Goal: Task Accomplishment & Management: Use online tool/utility

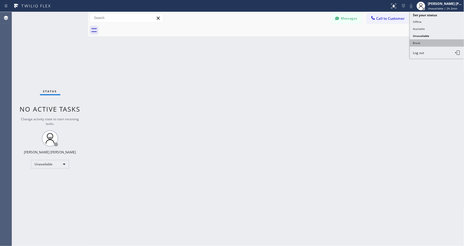
click at [443, 40] on button "Break" at bounding box center [436, 42] width 54 height 7
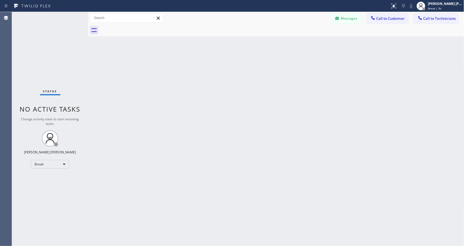
drag, startPoint x: 430, startPoint y: 4, endPoint x: 430, endPoint y: 18, distance: 14.1
click at [430, 4] on div "[PERSON_NAME] [PERSON_NAME]" at bounding box center [445, 3] width 34 height 5
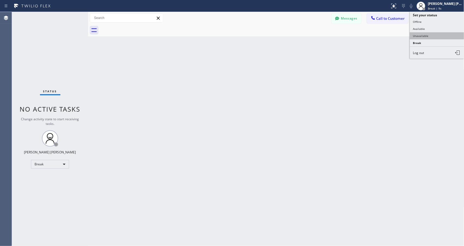
click at [433, 37] on button "Unavailable" at bounding box center [436, 35] width 54 height 7
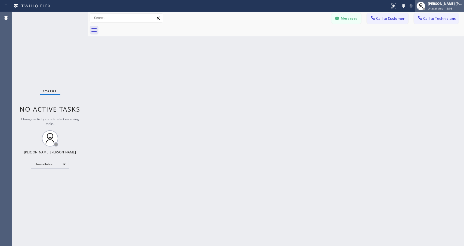
click at [433, 9] on span "Unavailable | 2:05" at bounding box center [440, 9] width 24 height 4
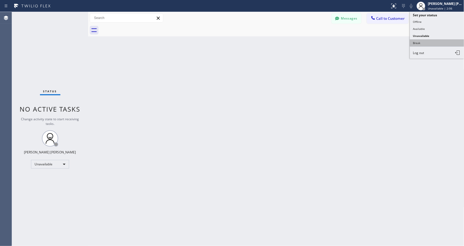
click at [435, 45] on button "Break" at bounding box center [436, 42] width 54 height 7
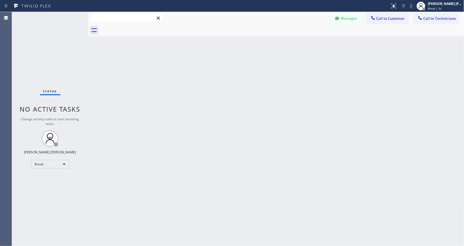
click at [112, 20] on input "text" at bounding box center [126, 18] width 73 height 9
click at [140, 96] on div "Back to Dashboard Change Sender ID Customers Technicians Select a contact Outbo…" at bounding box center [276, 129] width 376 height 234
click at [289, 43] on div "Back to Dashboard Change Sender ID Customers Technicians Select a contact Outbo…" at bounding box center [276, 129] width 376 height 234
click at [287, 43] on div "Back to Dashboard Change Sender ID Customers Technicians Select a contact Outbo…" at bounding box center [276, 129] width 376 height 234
click at [286, 44] on div "Back to Dashboard Change Sender ID Customers Technicians Select a contact Outbo…" at bounding box center [276, 129] width 376 height 234
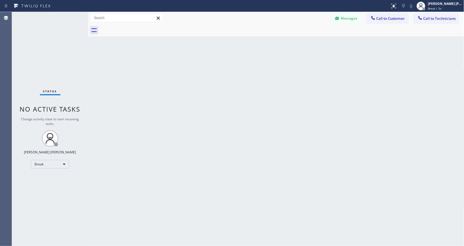
click at [286, 44] on div "Back to Dashboard Change Sender ID Customers Technicians Select a contact Outbo…" at bounding box center [276, 129] width 376 height 234
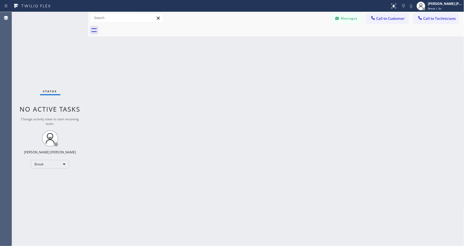
click at [286, 44] on div "Back to Dashboard Change Sender ID Customers Technicians Select a contact Outbo…" at bounding box center [276, 129] width 376 height 234
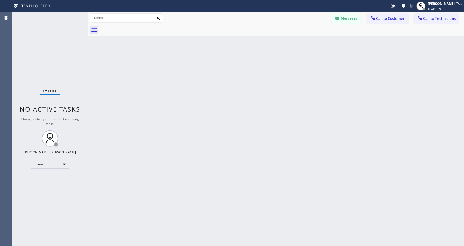
click at [286, 44] on div "Back to Dashboard Change Sender ID Customers Technicians Select a contact Outbo…" at bounding box center [276, 129] width 376 height 234
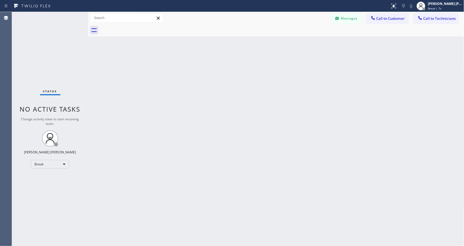
click at [286, 44] on div "Back to Dashboard Change Sender ID Customers Technicians Select a contact Outbo…" at bounding box center [276, 129] width 376 height 234
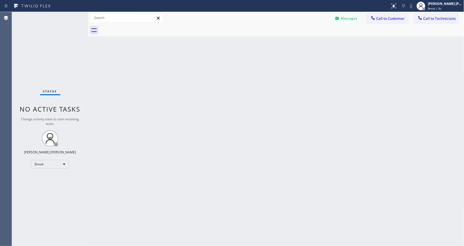
click at [286, 44] on div "Back to Dashboard Change Sender ID Customers Technicians Select a contact Outbo…" at bounding box center [276, 129] width 376 height 234
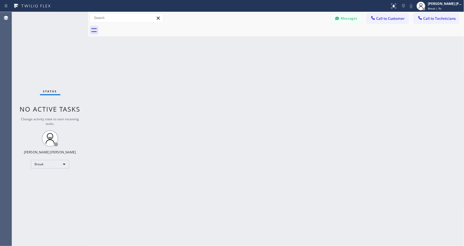
click at [286, 44] on div "Back to Dashboard Change Sender ID Customers Technicians Select a contact Outbo…" at bounding box center [276, 129] width 376 height 234
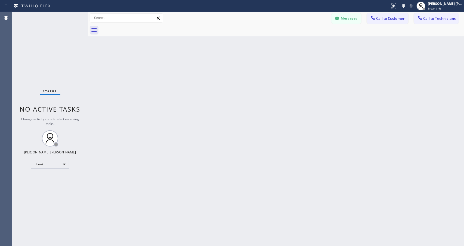
click at [286, 44] on div "Back to Dashboard Change Sender ID Customers Technicians Select a contact Outbo…" at bounding box center [276, 129] width 376 height 234
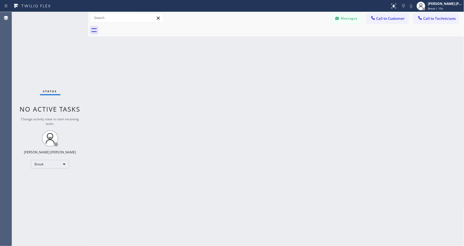
click at [286, 44] on div "Back to Dashboard Change Sender ID Customers Technicians Select a contact Outbo…" at bounding box center [276, 129] width 376 height 234
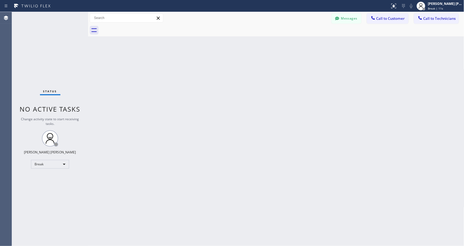
click at [286, 44] on div "Back to Dashboard Change Sender ID Customers Technicians Select a contact Outbo…" at bounding box center [276, 129] width 376 height 234
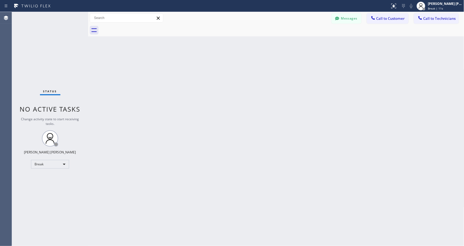
click at [286, 44] on div "Back to Dashboard Change Sender ID Customers Technicians Select a contact Outbo…" at bounding box center [276, 129] width 376 height 234
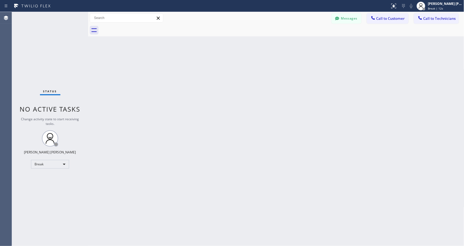
click at [286, 44] on div "Back to Dashboard Change Sender ID Customers Technicians Select a contact Outbo…" at bounding box center [276, 129] width 376 height 234
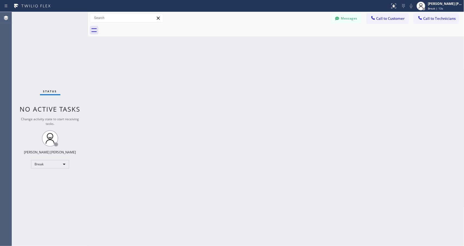
click at [286, 44] on div "Back to Dashboard Change Sender ID Customers Technicians Select a contact Outbo…" at bounding box center [276, 129] width 376 height 234
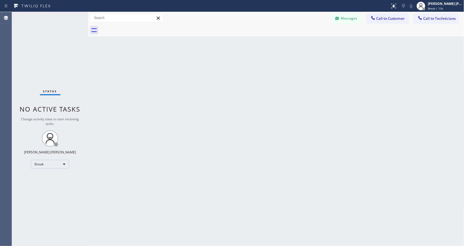
click at [286, 44] on div "Back to Dashboard Change Sender ID Customers Technicians Select a contact Outbo…" at bounding box center [276, 129] width 376 height 234
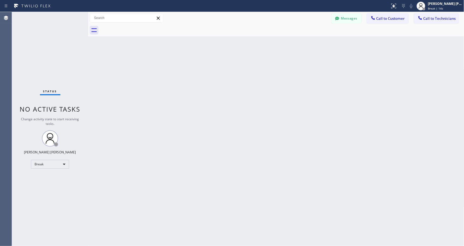
click at [286, 44] on div "Back to Dashboard Change Sender ID Customers Technicians Select a contact Outbo…" at bounding box center [276, 129] width 376 height 234
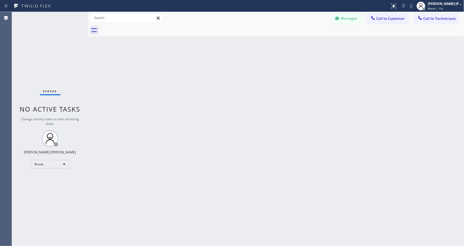
click at [286, 44] on div "Back to Dashboard Change Sender ID Customers Technicians Select a contact Outbo…" at bounding box center [276, 129] width 376 height 234
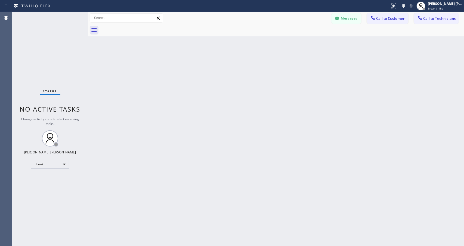
click at [286, 44] on div "Back to Dashboard Change Sender ID Customers Technicians Select a contact Outbo…" at bounding box center [276, 129] width 376 height 234
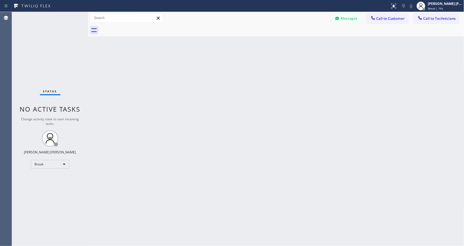
click at [286, 44] on div "Back to Dashboard Change Sender ID Customers Technicians Select a contact Outbo…" at bounding box center [276, 129] width 376 height 234
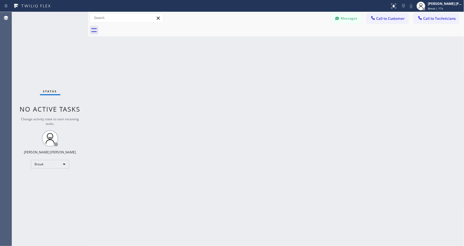
click at [286, 44] on div "Back to Dashboard Change Sender ID Customers Technicians Select a contact Outbo…" at bounding box center [276, 129] width 376 height 234
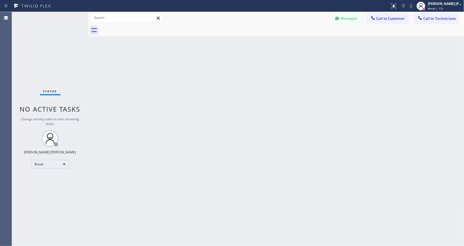
click at [286, 44] on div "Back to Dashboard Change Sender ID Customers Technicians Select a contact Outbo…" at bounding box center [276, 129] width 376 height 234
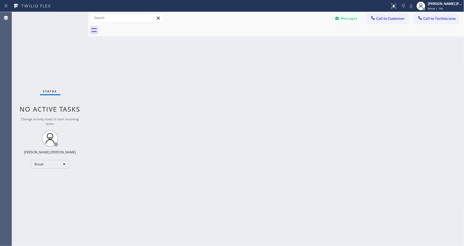
click at [286, 44] on div "Back to Dashboard Change Sender ID Customers Technicians Select a contact Outbo…" at bounding box center [276, 129] width 376 height 234
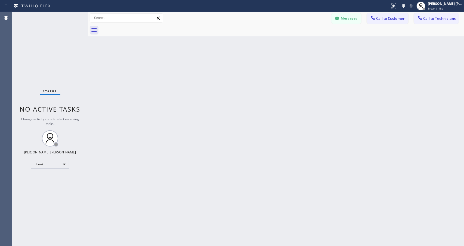
click at [286, 44] on div "Back to Dashboard Change Sender ID Customers Technicians Select a contact Outbo…" at bounding box center [276, 129] width 376 height 234
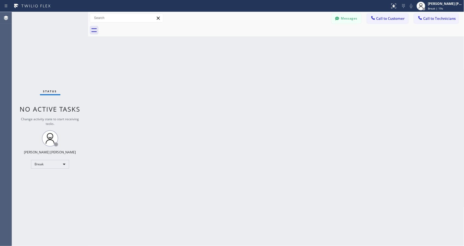
click at [286, 44] on div "Back to Dashboard Change Sender ID Customers Technicians Select a contact Outbo…" at bounding box center [276, 129] width 376 height 234
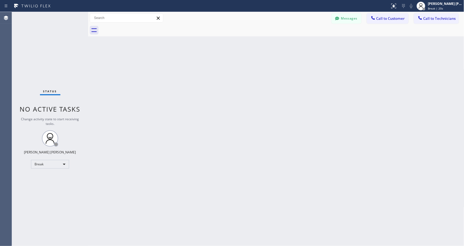
click at [286, 44] on div "Back to Dashboard Change Sender ID Customers Technicians Select a contact Outbo…" at bounding box center [276, 129] width 376 height 234
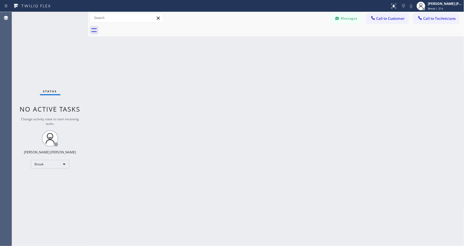
click at [286, 44] on div "Back to Dashboard Change Sender ID Customers Technicians Select a contact Outbo…" at bounding box center [276, 129] width 376 height 234
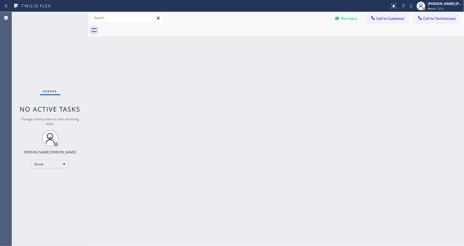
click at [286, 44] on div "Back to Dashboard Change Sender ID Customers Technicians Select a contact Outbo…" at bounding box center [276, 129] width 376 height 234
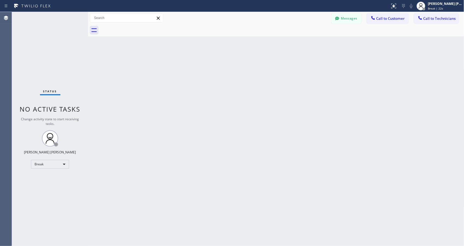
click at [286, 44] on div "Back to Dashboard Change Sender ID Customers Technicians Select a contact Outbo…" at bounding box center [276, 129] width 376 height 234
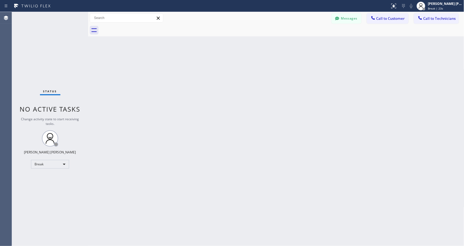
click at [286, 44] on div "Back to Dashboard Change Sender ID Customers Technicians Select a contact Outbo…" at bounding box center [276, 129] width 376 height 234
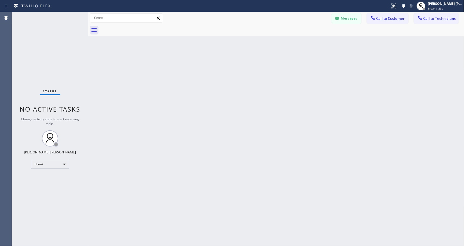
click at [286, 44] on div "Back to Dashboard Change Sender ID Customers Technicians Select a contact Outbo…" at bounding box center [276, 129] width 376 height 234
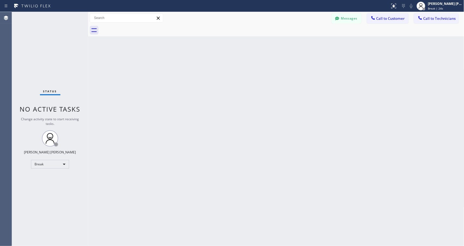
click at [286, 44] on div "Back to Dashboard Change Sender ID Customers Technicians Select a contact Outbo…" at bounding box center [276, 129] width 376 height 234
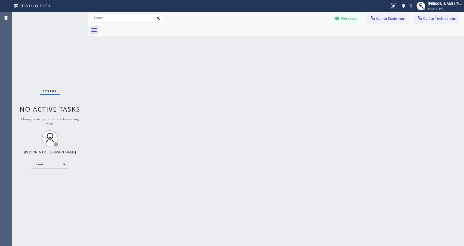
click at [286, 44] on div "Back to Dashboard Change Sender ID Customers Technicians Select a contact Outbo…" at bounding box center [276, 129] width 376 height 234
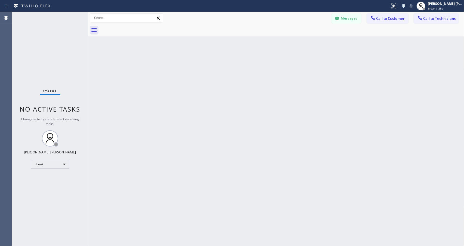
click at [286, 44] on div "Back to Dashboard Change Sender ID Customers Technicians Select a contact Outbo…" at bounding box center [276, 129] width 376 height 234
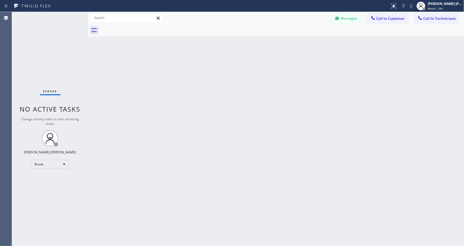
click at [286, 44] on div "Back to Dashboard Change Sender ID Customers Technicians Select a contact Outbo…" at bounding box center [276, 129] width 376 height 234
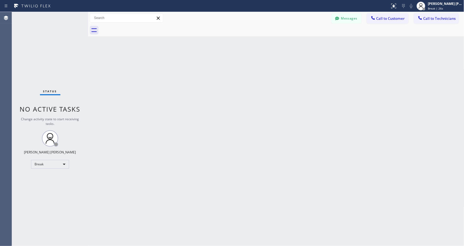
click at [286, 44] on div "Back to Dashboard Change Sender ID Customers Technicians Select a contact Outbo…" at bounding box center [276, 129] width 376 height 234
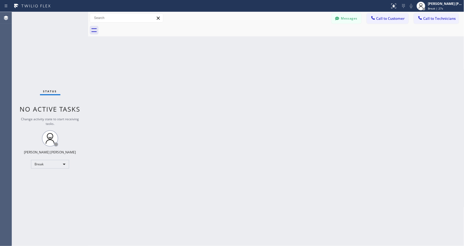
click at [286, 44] on div "Back to Dashboard Change Sender ID Customers Technicians Select a contact Outbo…" at bounding box center [276, 129] width 376 height 234
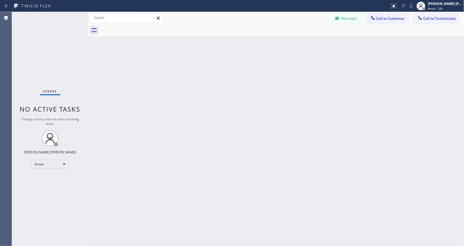
click at [286, 44] on div "Back to Dashboard Change Sender ID Customers Technicians Select a contact Outbo…" at bounding box center [276, 129] width 376 height 234
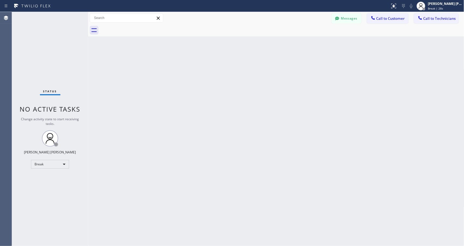
click at [286, 44] on div "Back to Dashboard Change Sender ID Customers Technicians Select a contact Outbo…" at bounding box center [276, 129] width 376 height 234
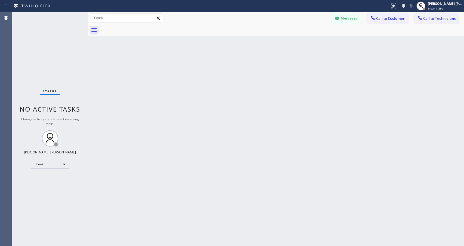
click at [286, 44] on div "Back to Dashboard Change Sender ID Customers Technicians Select a contact Outbo…" at bounding box center [276, 129] width 376 height 234
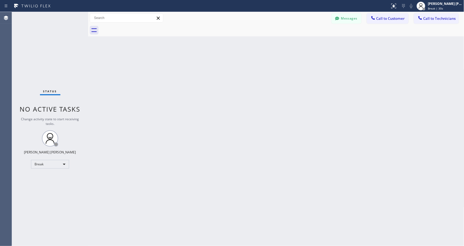
click at [286, 44] on div "Back to Dashboard Change Sender ID Customers Technicians Select a contact Outbo…" at bounding box center [276, 129] width 376 height 234
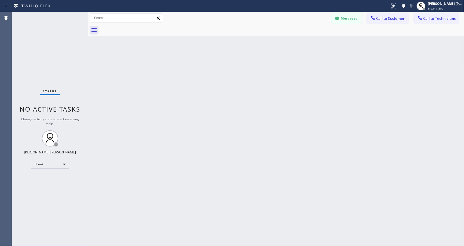
click at [286, 44] on div "Back to Dashboard Change Sender ID Customers Technicians Select a contact Outbo…" at bounding box center [276, 129] width 376 height 234
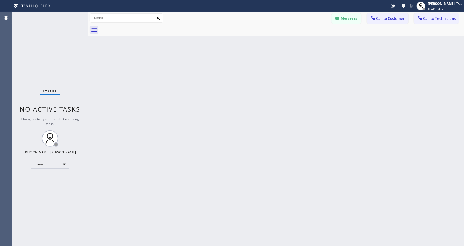
click at [286, 44] on div "Back to Dashboard Change Sender ID Customers Technicians Select a contact Outbo…" at bounding box center [276, 129] width 376 height 234
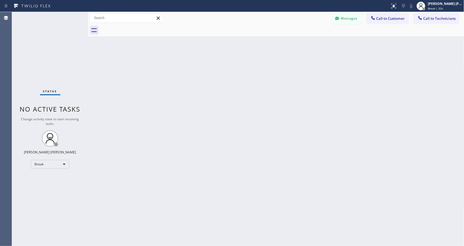
click at [286, 44] on div "Back to Dashboard Change Sender ID Customers Technicians Select a contact Outbo…" at bounding box center [276, 129] width 376 height 234
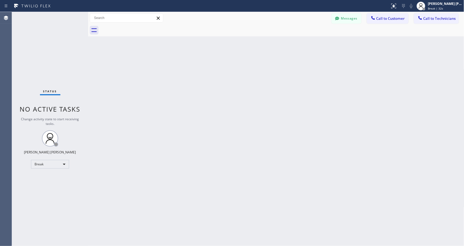
click at [286, 44] on div "Back to Dashboard Change Sender ID Customers Technicians Select a contact Outbo…" at bounding box center [276, 129] width 376 height 234
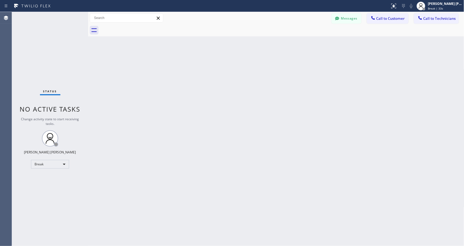
click at [286, 44] on div "Back to Dashboard Change Sender ID Customers Technicians Select a contact Outbo…" at bounding box center [276, 129] width 376 height 234
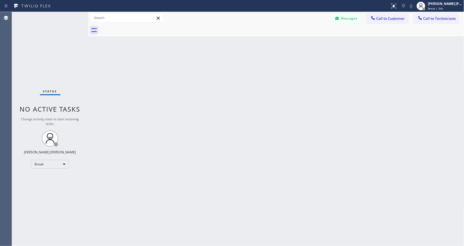
click at [286, 44] on div "Back to Dashboard Change Sender ID Customers Technicians Select a contact Outbo…" at bounding box center [276, 129] width 376 height 234
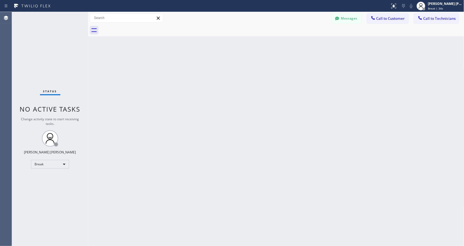
click at [286, 44] on div "Back to Dashboard Change Sender ID Customers Technicians Select a contact Outbo…" at bounding box center [276, 129] width 376 height 234
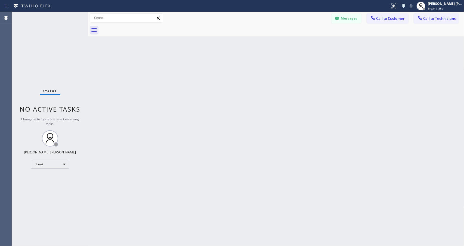
click at [286, 44] on div "Back to Dashboard Change Sender ID Customers Technicians Select a contact Outbo…" at bounding box center [276, 129] width 376 height 234
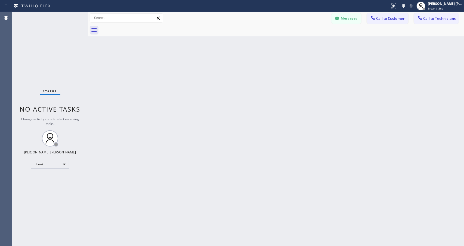
click at [286, 44] on div "Back to Dashboard Change Sender ID Customers Technicians Select a contact Outbo…" at bounding box center [276, 129] width 376 height 234
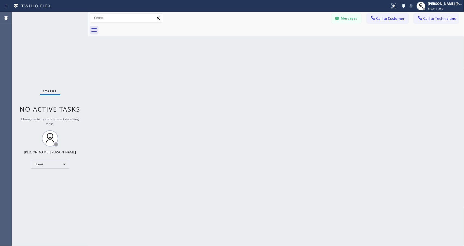
click at [286, 44] on div "Back to Dashboard Change Sender ID Customers Technicians Select a contact Outbo…" at bounding box center [276, 129] width 376 height 234
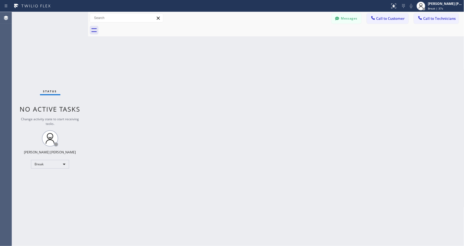
click at [286, 44] on div "Back to Dashboard Change Sender ID Customers Technicians Select a contact Outbo…" at bounding box center [276, 129] width 376 height 234
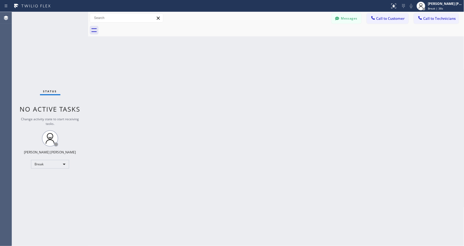
click at [286, 44] on div "Back to Dashboard Change Sender ID Customers Technicians Select a contact Outbo…" at bounding box center [276, 129] width 376 height 234
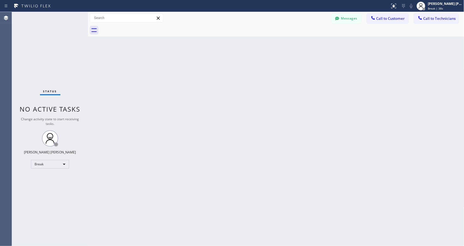
click at [286, 44] on div "Back to Dashboard Change Sender ID Customers Technicians Select a contact Outbo…" at bounding box center [276, 129] width 376 height 234
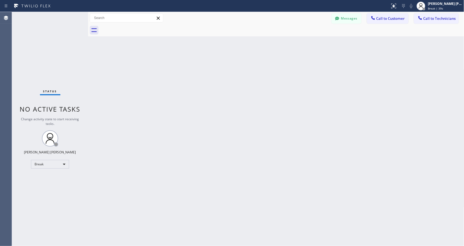
click at [286, 44] on div "Back to Dashboard Change Sender ID Customers Technicians Select a contact Outbo…" at bounding box center [276, 129] width 376 height 234
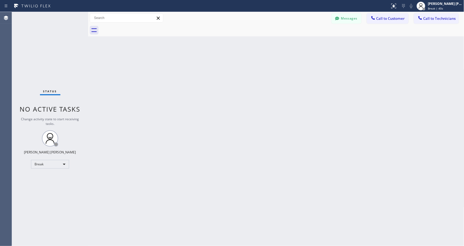
click at [286, 44] on div "Back to Dashboard Change Sender ID Customers Technicians Select a contact Outbo…" at bounding box center [276, 129] width 376 height 234
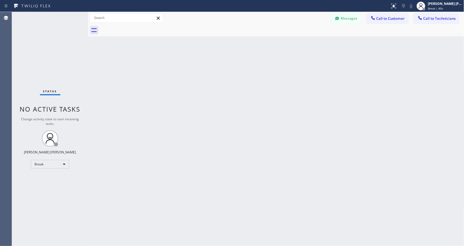
click at [286, 44] on div "Back to Dashboard Change Sender ID Customers Technicians Select a contact Outbo…" at bounding box center [276, 129] width 376 height 234
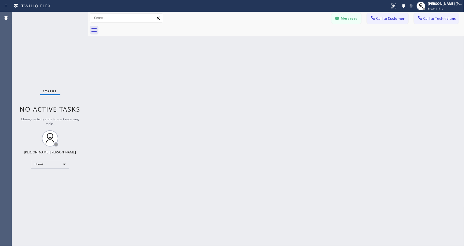
click at [286, 44] on div "Back to Dashboard Change Sender ID Customers Technicians Select a contact Outbo…" at bounding box center [276, 129] width 376 height 234
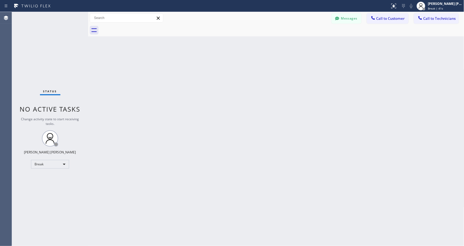
click at [286, 44] on div "Back to Dashboard Change Sender ID Customers Technicians Select a contact Outbo…" at bounding box center [276, 129] width 376 height 234
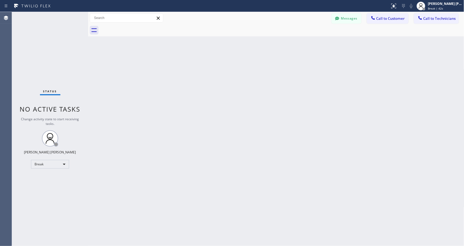
click at [286, 44] on div "Back to Dashboard Change Sender ID Customers Technicians Select a contact Outbo…" at bounding box center [276, 129] width 376 height 234
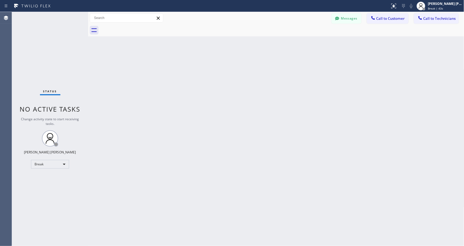
click at [286, 44] on div "Back to Dashboard Change Sender ID Customers Technicians Select a contact Outbo…" at bounding box center [276, 129] width 376 height 234
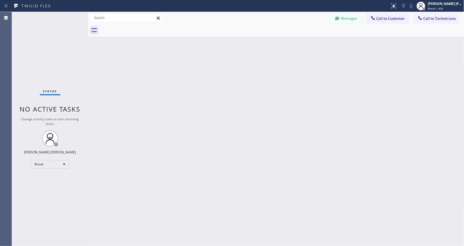
click at [286, 44] on div "Back to Dashboard Change Sender ID Customers Technicians Select a contact Outbo…" at bounding box center [276, 129] width 376 height 234
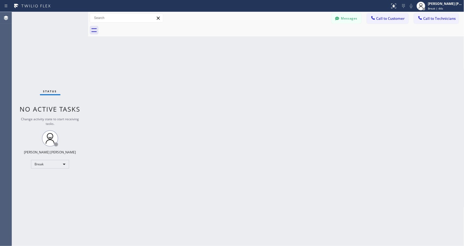
click at [286, 44] on div "Back to Dashboard Change Sender ID Customers Technicians Select a contact Outbo…" at bounding box center [276, 129] width 376 height 234
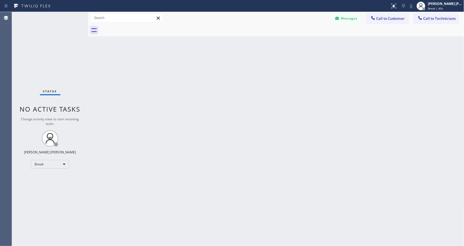
click at [286, 44] on div "Back to Dashboard Change Sender ID Customers Technicians Select a contact Outbo…" at bounding box center [276, 129] width 376 height 234
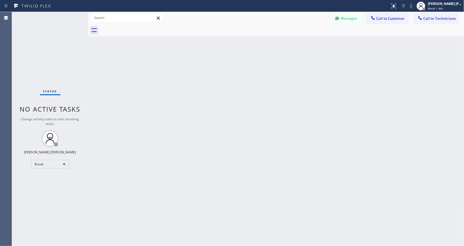
click at [286, 44] on div "Back to Dashboard Change Sender ID Customers Technicians Select a contact Outbo…" at bounding box center [276, 129] width 376 height 234
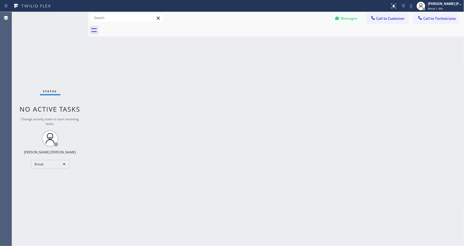
click at [286, 44] on div "Back to Dashboard Change Sender ID Customers Technicians Select a contact Outbo…" at bounding box center [276, 129] width 376 height 234
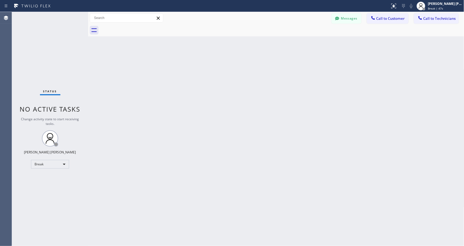
click at [286, 44] on div "Back to Dashboard Change Sender ID Customers Technicians Select a contact Outbo…" at bounding box center [276, 129] width 376 height 234
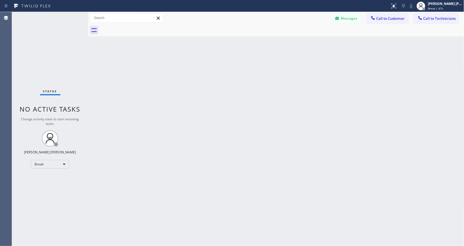
click at [286, 44] on div "Back to Dashboard Change Sender ID Customers Technicians Select a contact Outbo…" at bounding box center [276, 129] width 376 height 234
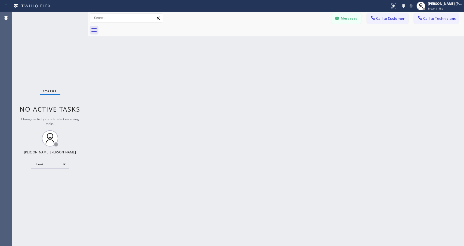
click at [286, 44] on div "Back to Dashboard Change Sender ID Customers Technicians Select a contact Outbo…" at bounding box center [276, 129] width 376 height 234
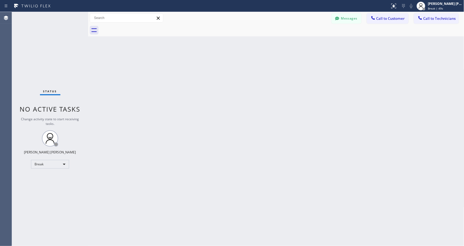
click at [286, 44] on div "Back to Dashboard Change Sender ID Customers Technicians Select a contact Outbo…" at bounding box center [276, 129] width 376 height 234
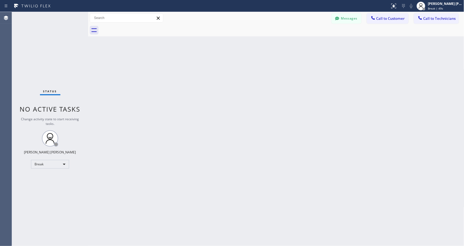
click at [286, 44] on div "Back to Dashboard Change Sender ID Customers Technicians Select a contact Outbo…" at bounding box center [276, 129] width 376 height 234
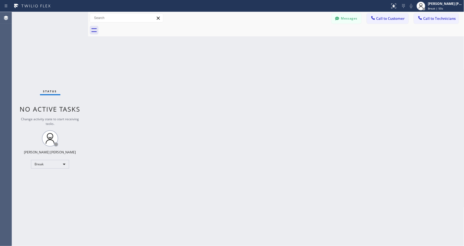
click at [286, 44] on div "Back to Dashboard Change Sender ID Customers Technicians Select a contact Outbo…" at bounding box center [276, 129] width 376 height 234
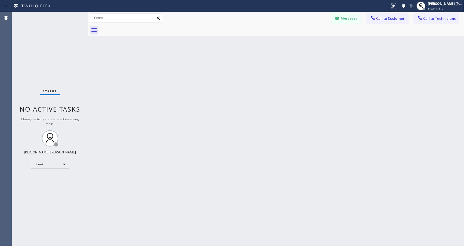
click at [286, 44] on div "Back to Dashboard Change Sender ID Customers Technicians Select a contact Outbo…" at bounding box center [276, 129] width 376 height 234
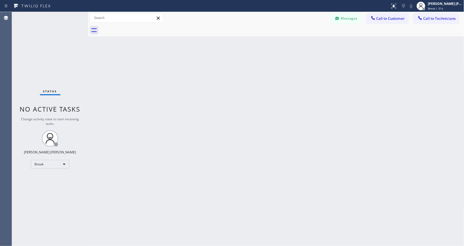
click at [286, 44] on div "Back to Dashboard Change Sender ID Customers Technicians Select a contact Outbo…" at bounding box center [276, 129] width 376 height 234
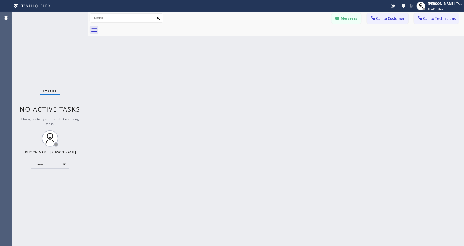
click at [286, 44] on div "Back to Dashboard Change Sender ID Customers Technicians Select a contact Outbo…" at bounding box center [276, 129] width 376 height 234
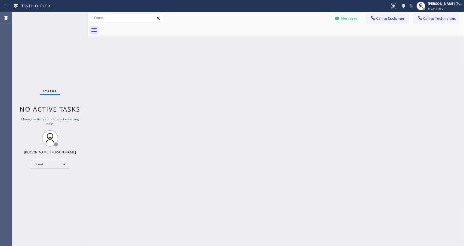
click at [286, 44] on div "Back to Dashboard Change Sender ID Customers Technicians Select a contact Outbo…" at bounding box center [276, 129] width 376 height 234
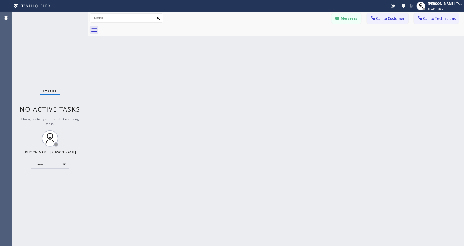
click at [286, 44] on div "Back to Dashboard Change Sender ID Customers Technicians Select a contact Outbo…" at bounding box center [276, 129] width 376 height 234
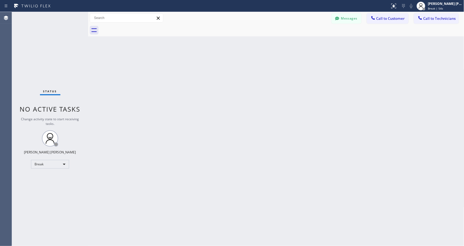
click at [286, 44] on div "Back to Dashboard Change Sender ID Customers Technicians Select a contact Outbo…" at bounding box center [276, 129] width 376 height 234
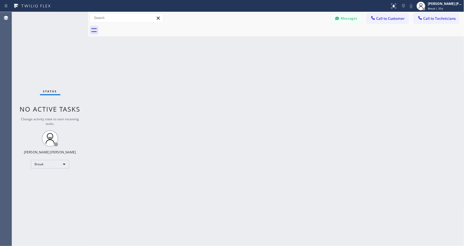
click at [286, 44] on div "Back to Dashboard Change Sender ID Customers Technicians Select a contact Outbo…" at bounding box center [276, 129] width 376 height 234
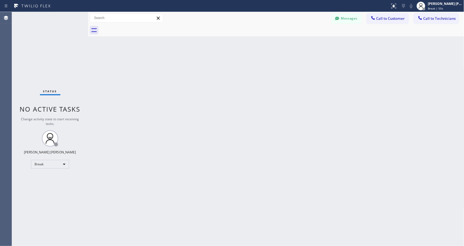
click at [286, 44] on div "Back to Dashboard Change Sender ID Customers Technicians Select a contact Outbo…" at bounding box center [276, 129] width 376 height 234
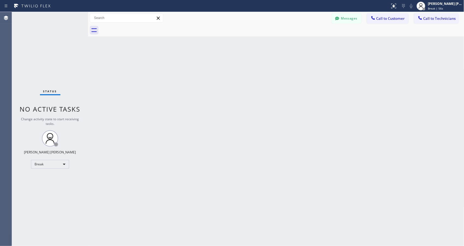
click at [286, 44] on div "Back to Dashboard Change Sender ID Customers Technicians Select a contact Outbo…" at bounding box center [276, 129] width 376 height 234
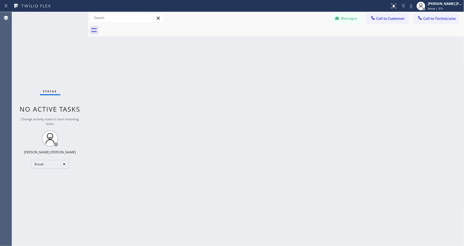
click at [286, 44] on div "Back to Dashboard Change Sender ID Customers Technicians Select a contact Outbo…" at bounding box center [276, 129] width 376 height 234
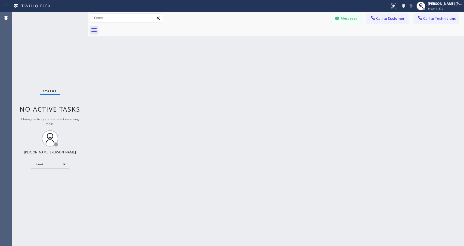
click at [286, 44] on div "Back to Dashboard Change Sender ID Customers Technicians Select a contact Outbo…" at bounding box center [276, 129] width 376 height 234
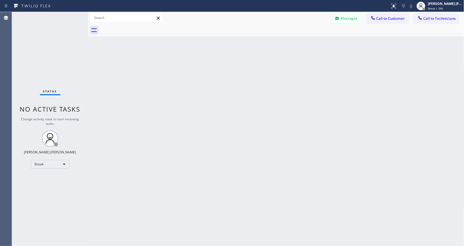
click at [286, 44] on div "Back to Dashboard Change Sender ID Customers Technicians Select a contact Outbo…" at bounding box center [276, 129] width 376 height 234
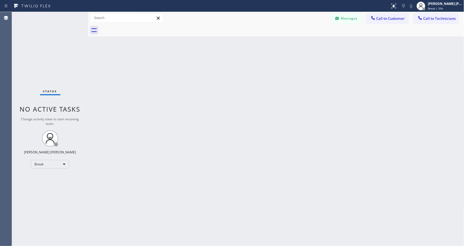
click at [286, 44] on div "Back to Dashboard Change Sender ID Customers Technicians Select a contact Outbo…" at bounding box center [276, 129] width 376 height 234
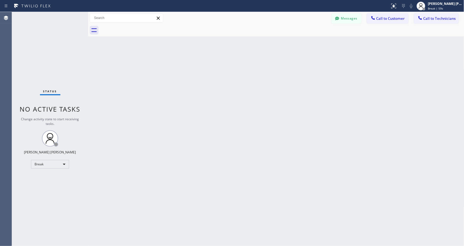
click at [286, 44] on div "Back to Dashboard Change Sender ID Customers Technicians Select a contact Outbo…" at bounding box center [276, 129] width 376 height 234
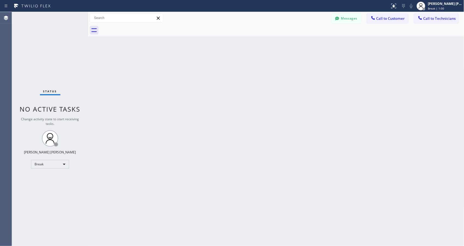
click at [286, 44] on div "Back to Dashboard Change Sender ID Customers Technicians Select a contact Outbo…" at bounding box center [276, 129] width 376 height 234
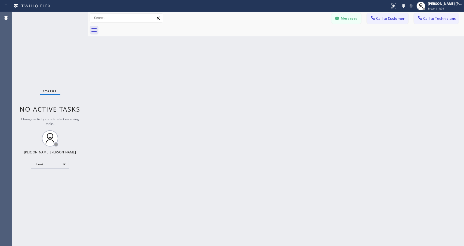
click at [286, 44] on div "Back to Dashboard Change Sender ID Customers Technicians Select a contact Outbo…" at bounding box center [276, 129] width 376 height 234
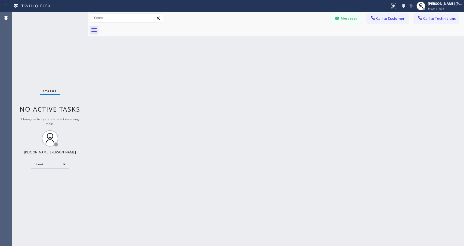
click at [286, 44] on div "Back to Dashboard Change Sender ID Customers Technicians Select a contact Outbo…" at bounding box center [276, 129] width 376 height 234
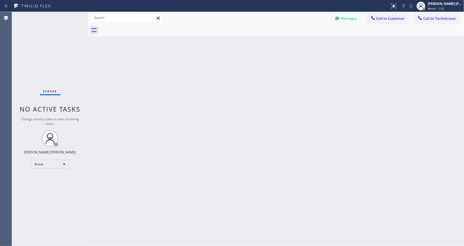
click at [286, 44] on div "Back to Dashboard Change Sender ID Customers Technicians Select a contact Outbo…" at bounding box center [276, 129] width 376 height 234
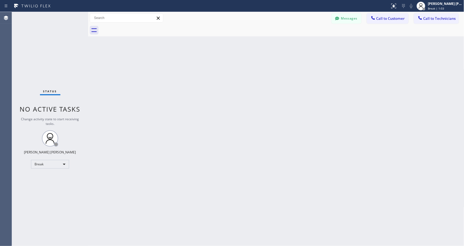
click at [286, 44] on div "Back to Dashboard Change Sender ID Customers Technicians Select a contact Outbo…" at bounding box center [276, 129] width 376 height 234
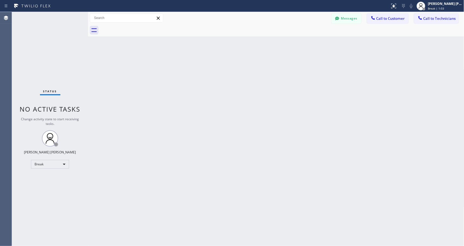
click at [286, 44] on div "Back to Dashboard Change Sender ID Customers Technicians Select a contact Outbo…" at bounding box center [276, 129] width 376 height 234
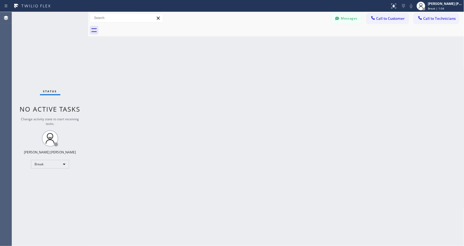
click at [286, 44] on div "Back to Dashboard Change Sender ID Customers Technicians Select a contact Outbo…" at bounding box center [276, 129] width 376 height 234
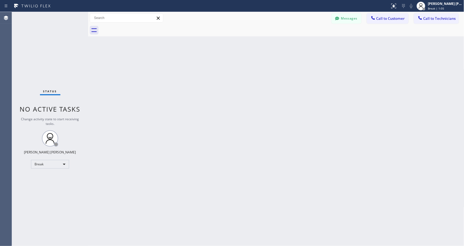
click at [286, 44] on div "Back to Dashboard Change Sender ID Customers Technicians Select a contact Outbo…" at bounding box center [276, 129] width 376 height 234
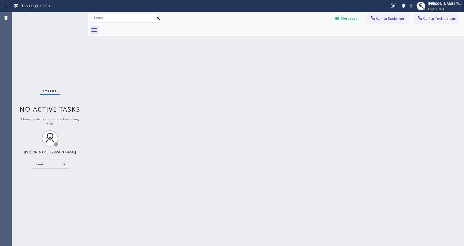
click at [286, 44] on div "Back to Dashboard Change Sender ID Customers Technicians Select a contact Outbo…" at bounding box center [276, 129] width 376 height 234
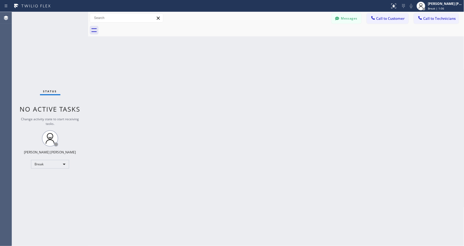
click at [286, 44] on div "Back to Dashboard Change Sender ID Customers Technicians Select a contact Outbo…" at bounding box center [276, 129] width 376 height 234
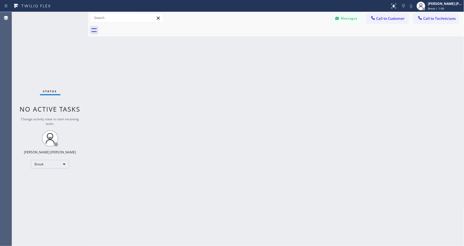
click at [286, 44] on div "Back to Dashboard Change Sender ID Customers Technicians Select a contact Outbo…" at bounding box center [276, 129] width 376 height 234
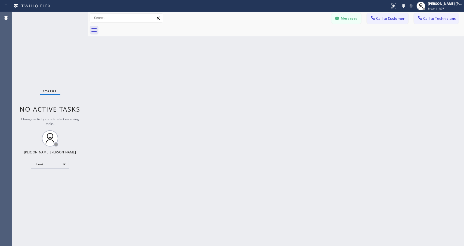
click at [286, 44] on div "Back to Dashboard Change Sender ID Customers Technicians Select a contact Outbo…" at bounding box center [276, 129] width 376 height 234
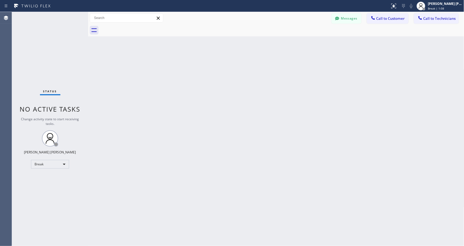
click at [286, 44] on div "Back to Dashboard Change Sender ID Customers Technicians Select a contact Outbo…" at bounding box center [276, 129] width 376 height 234
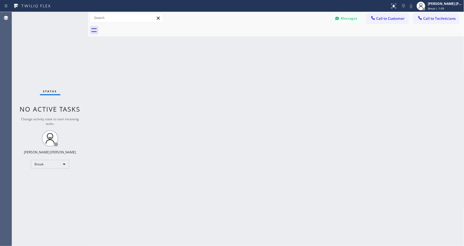
click at [286, 44] on div "Back to Dashboard Change Sender ID Customers Technicians Select a contact Outbo…" at bounding box center [276, 129] width 376 height 234
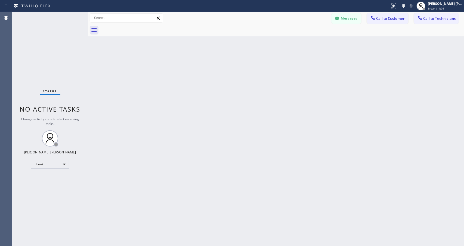
click at [286, 44] on div "Back to Dashboard Change Sender ID Customers Technicians Select a contact Outbo…" at bounding box center [276, 129] width 376 height 234
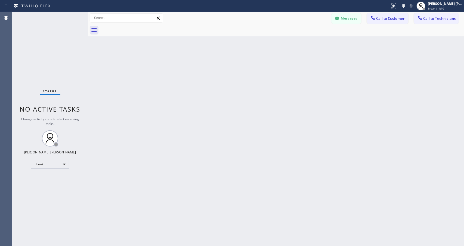
click at [286, 44] on div "Back to Dashboard Change Sender ID Customers Technicians Select a contact Outbo…" at bounding box center [276, 129] width 376 height 234
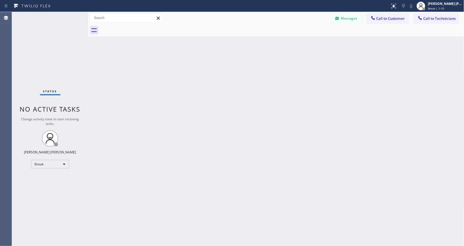
click at [286, 44] on div "Back to Dashboard Change Sender ID Customers Technicians Select a contact Outbo…" at bounding box center [276, 129] width 376 height 234
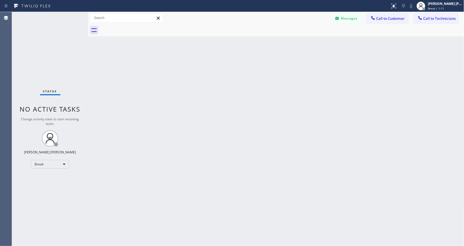
click at [286, 44] on div "Back to Dashboard Change Sender ID Customers Technicians Select a contact Outbo…" at bounding box center [276, 129] width 376 height 234
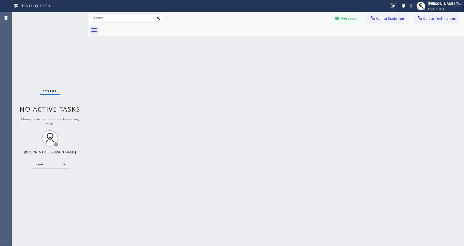
click at [286, 44] on div "Back to Dashboard Change Sender ID Customers Technicians Select a contact Outbo…" at bounding box center [276, 129] width 376 height 234
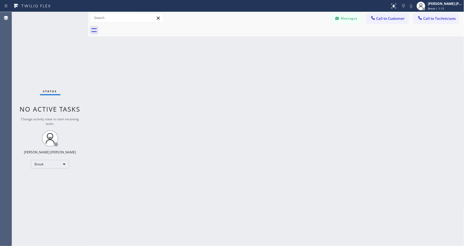
click at [286, 44] on div "Back to Dashboard Change Sender ID Customers Technicians Select a contact Outbo…" at bounding box center [276, 129] width 376 height 234
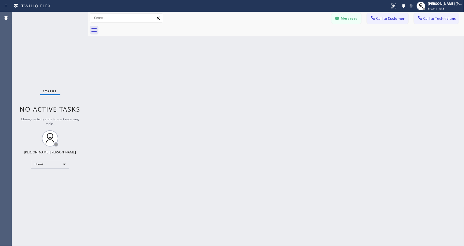
click at [286, 44] on div "Back to Dashboard Change Sender ID Customers Technicians Select a contact Outbo…" at bounding box center [276, 129] width 376 height 234
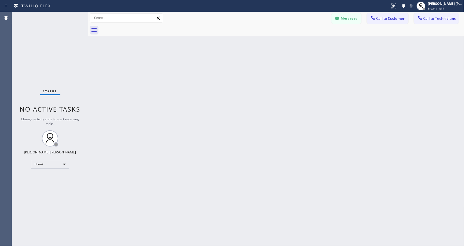
click at [286, 44] on div "Back to Dashboard Change Sender ID Customers Technicians Select a contact Outbo…" at bounding box center [276, 129] width 376 height 234
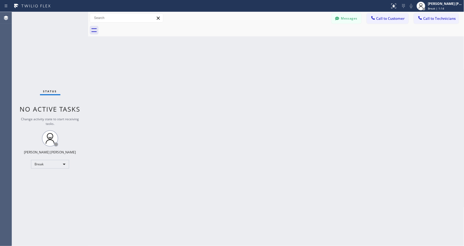
click at [286, 44] on div "Back to Dashboard Change Sender ID Customers Technicians Select a contact Outbo…" at bounding box center [276, 129] width 376 height 234
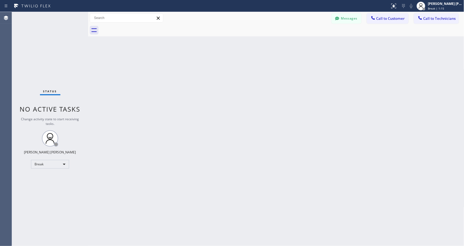
click at [286, 44] on div "Back to Dashboard Change Sender ID Customers Technicians Select a contact Outbo…" at bounding box center [276, 129] width 376 height 234
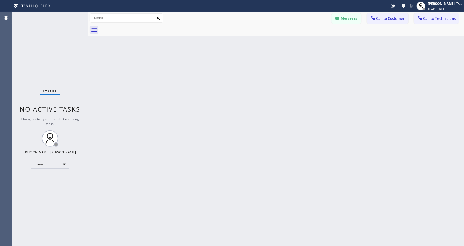
click at [286, 44] on div "Back to Dashboard Change Sender ID Customers Technicians Select a contact Outbo…" at bounding box center [276, 129] width 376 height 234
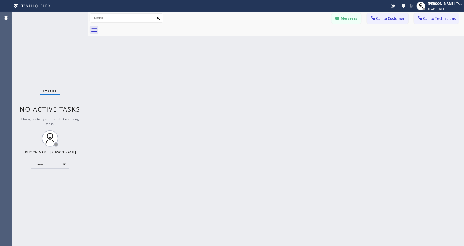
click at [286, 44] on div "Back to Dashboard Change Sender ID Customers Technicians Select a contact Outbo…" at bounding box center [276, 129] width 376 height 234
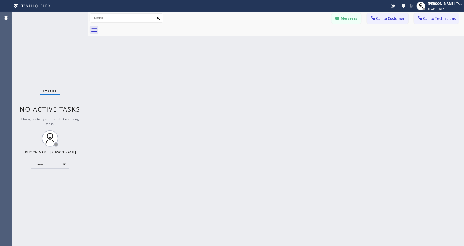
click at [286, 44] on div "Back to Dashboard Change Sender ID Customers Technicians Select a contact Outbo…" at bounding box center [276, 129] width 376 height 234
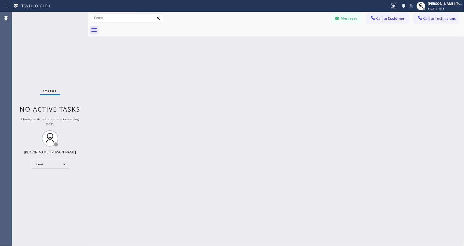
click at [286, 44] on div "Back to Dashboard Change Sender ID Customers Technicians Select a contact Outbo…" at bounding box center [276, 129] width 376 height 234
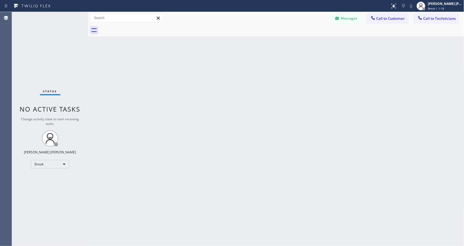
click at [286, 44] on div "Back to Dashboard Change Sender ID Customers Technicians Select a contact Outbo…" at bounding box center [276, 129] width 376 height 234
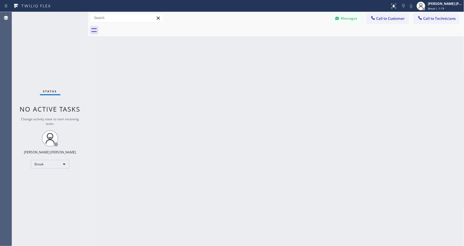
click at [286, 44] on div "Back to Dashboard Change Sender ID Customers Technicians Select a contact Outbo…" at bounding box center [276, 129] width 376 height 234
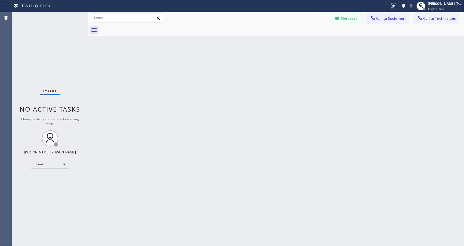
click at [286, 44] on div "Back to Dashboard Change Sender ID Customers Technicians Select a contact Outbo…" at bounding box center [276, 129] width 376 height 234
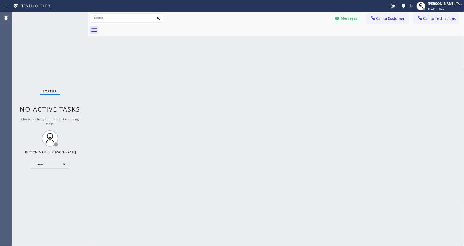
click at [286, 44] on div "Back to Dashboard Change Sender ID Customers Technicians Select a contact Outbo…" at bounding box center [276, 129] width 376 height 234
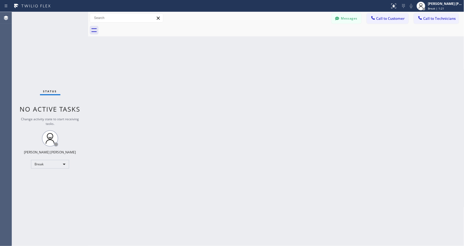
click at [286, 44] on div "Back to Dashboard Change Sender ID Customers Technicians Select a contact Outbo…" at bounding box center [276, 129] width 376 height 234
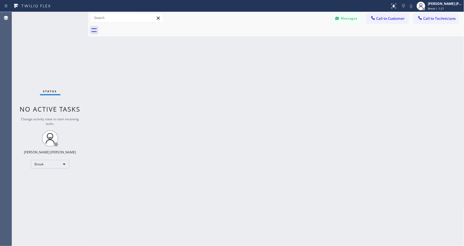
click at [286, 44] on div "Back to Dashboard Change Sender ID Customers Technicians Select a contact Outbo…" at bounding box center [276, 129] width 376 height 234
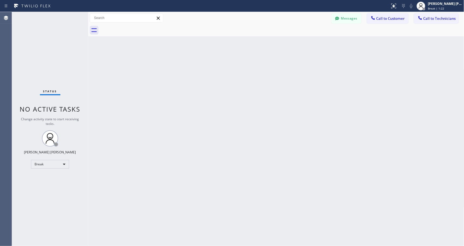
click at [286, 44] on div "Back to Dashboard Change Sender ID Customers Technicians Select a contact Outbo…" at bounding box center [276, 129] width 376 height 234
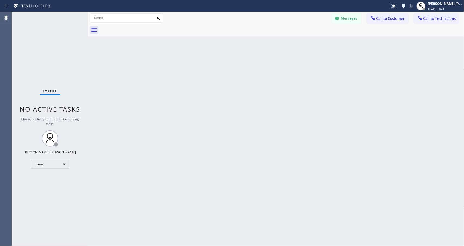
click at [286, 44] on div "Back to Dashboard Change Sender ID Customers Technicians Select a contact Outbo…" at bounding box center [276, 129] width 376 height 234
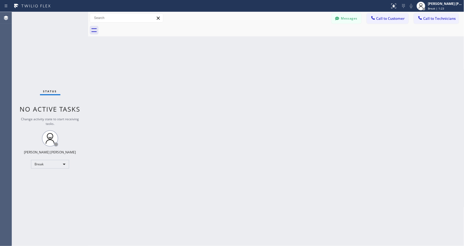
click at [286, 44] on div "Back to Dashboard Change Sender ID Customers Technicians Select a contact Outbo…" at bounding box center [276, 129] width 376 height 234
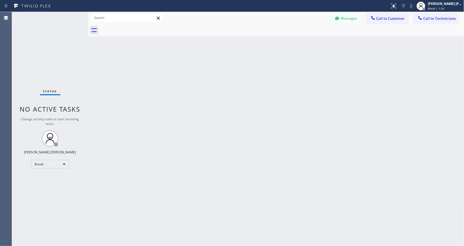
click at [286, 44] on div "Back to Dashboard Change Sender ID Customers Technicians Select a contact Outbo…" at bounding box center [276, 129] width 376 height 234
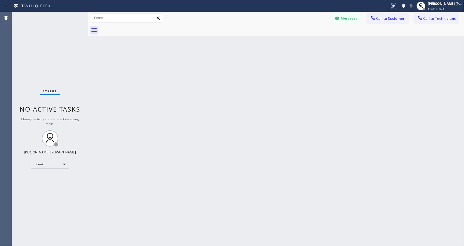
click at [286, 44] on div "Back to Dashboard Change Sender ID Customers Technicians Select a contact Outbo…" at bounding box center [276, 129] width 376 height 234
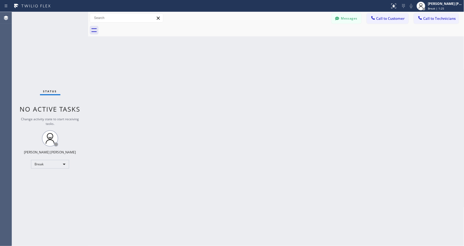
click at [286, 44] on div "Back to Dashboard Change Sender ID Customers Technicians Select a contact Outbo…" at bounding box center [276, 129] width 376 height 234
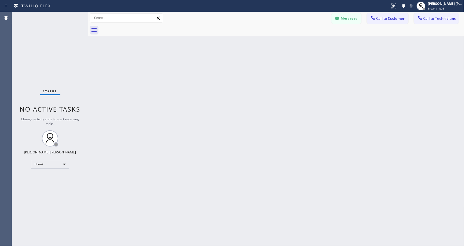
click at [286, 44] on div "Back to Dashboard Change Sender ID Customers Technicians Select a contact Outbo…" at bounding box center [276, 129] width 376 height 234
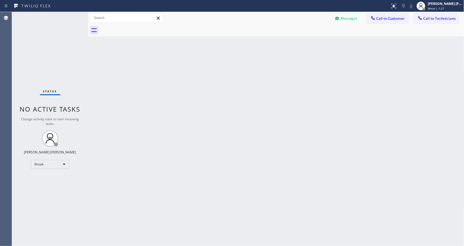
click at [286, 44] on div "Back to Dashboard Change Sender ID Customers Technicians Select a contact Outbo…" at bounding box center [276, 129] width 376 height 234
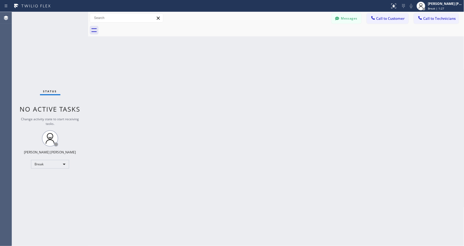
click at [286, 44] on div "Back to Dashboard Change Sender ID Customers Technicians Select a contact Outbo…" at bounding box center [276, 129] width 376 height 234
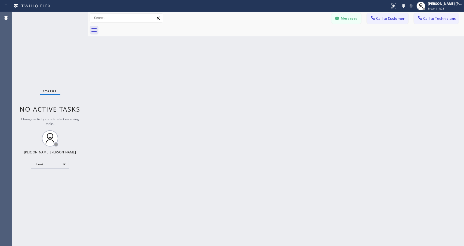
click at [286, 44] on div "Back to Dashboard Change Sender ID Customers Technicians Select a contact Outbo…" at bounding box center [276, 129] width 376 height 234
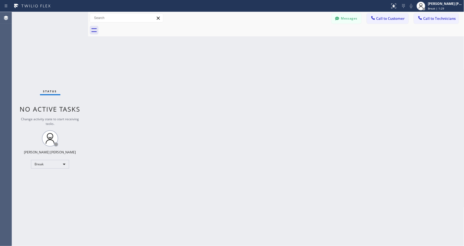
click at [286, 44] on div "Back to Dashboard Change Sender ID Customers Technicians Select a contact Outbo…" at bounding box center [276, 129] width 376 height 234
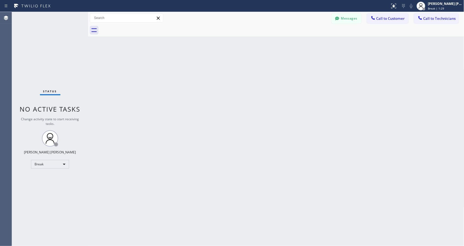
click at [286, 44] on div "Back to Dashboard Change Sender ID Customers Technicians Select a contact Outbo…" at bounding box center [276, 129] width 376 height 234
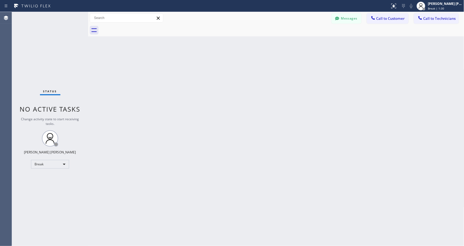
click at [286, 44] on div "Back to Dashboard Change Sender ID Customers Technicians Select a contact Outbo…" at bounding box center [276, 129] width 376 height 234
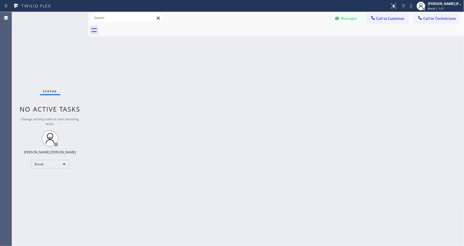
click at [286, 44] on div "Back to Dashboard Change Sender ID Customers Technicians Select a contact Outbo…" at bounding box center [276, 129] width 376 height 234
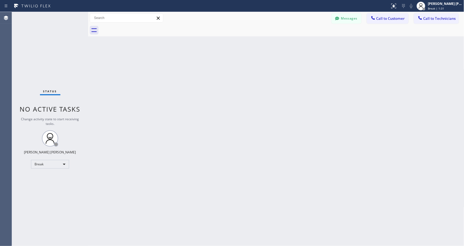
click at [286, 44] on div "Back to Dashboard Change Sender ID Customers Technicians Select a contact Outbo…" at bounding box center [276, 129] width 376 height 234
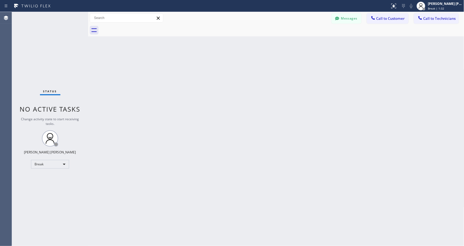
click at [286, 44] on div "Back to Dashboard Change Sender ID Customers Technicians Select a contact Outbo…" at bounding box center [276, 129] width 376 height 234
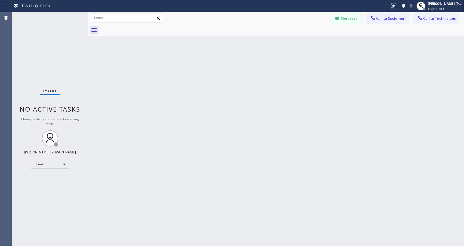
click at [286, 44] on div "Back to Dashboard Change Sender ID Customers Technicians Select a contact Outbo…" at bounding box center [276, 129] width 376 height 234
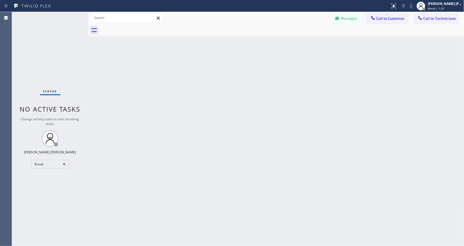
click at [286, 44] on div "Back to Dashboard Change Sender ID Customers Technicians Select a contact Outbo…" at bounding box center [276, 129] width 376 height 234
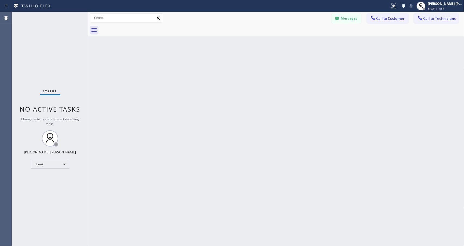
click at [286, 44] on div "Back to Dashboard Change Sender ID Customers Technicians Select a contact Outbo…" at bounding box center [276, 129] width 376 height 234
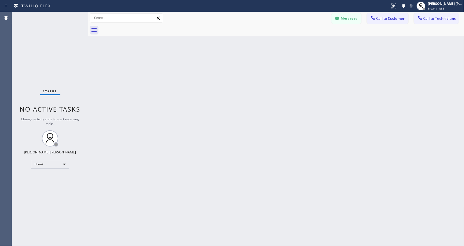
click at [286, 44] on div "Back to Dashboard Change Sender ID Customers Technicians Select a contact Outbo…" at bounding box center [276, 129] width 376 height 234
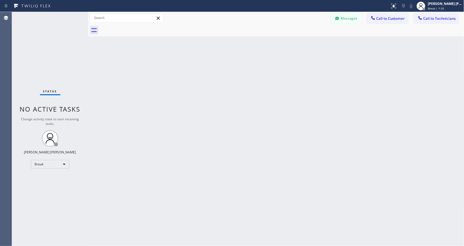
click at [286, 44] on div "Back to Dashboard Change Sender ID Customers Technicians Select a contact Outbo…" at bounding box center [276, 129] width 376 height 234
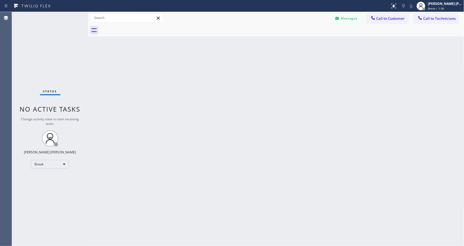
click at [286, 44] on div "Back to Dashboard Change Sender ID Customers Technicians Select a contact Outbo…" at bounding box center [276, 129] width 376 height 234
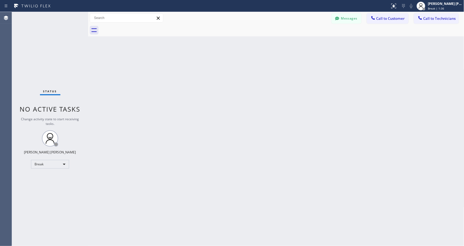
click at [286, 44] on div "Back to Dashboard Change Sender ID Customers Technicians Select a contact Outbo…" at bounding box center [276, 129] width 376 height 234
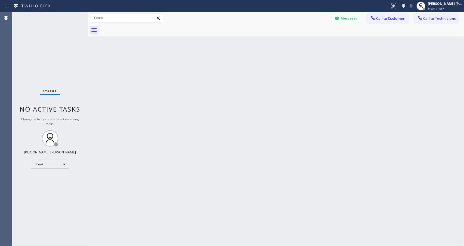
click at [286, 44] on div "Back to Dashboard Change Sender ID Customers Technicians Select a contact Outbo…" at bounding box center [276, 129] width 376 height 234
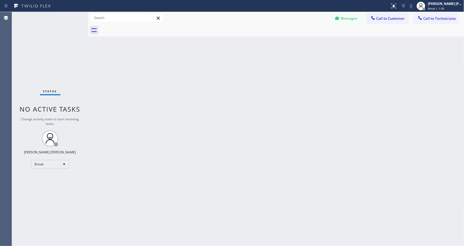
click at [286, 44] on div "Back to Dashboard Change Sender ID Customers Technicians Select a contact Outbo…" at bounding box center [276, 129] width 376 height 234
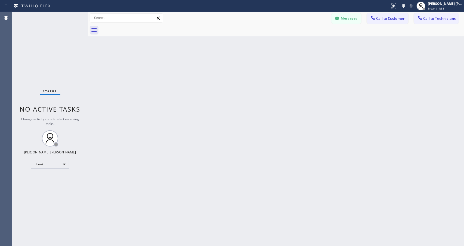
click at [286, 44] on div "Back to Dashboard Change Sender ID Customers Technicians Select a contact Outbo…" at bounding box center [276, 129] width 376 height 234
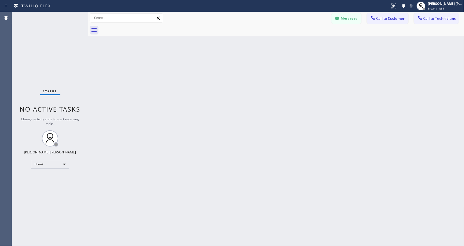
click at [286, 44] on div "Back to Dashboard Change Sender ID Customers Technicians Select a contact Outbo…" at bounding box center [276, 129] width 376 height 234
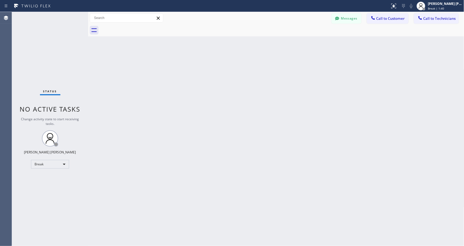
click at [286, 44] on div "Back to Dashboard Change Sender ID Customers Technicians Select a contact Outbo…" at bounding box center [276, 129] width 376 height 234
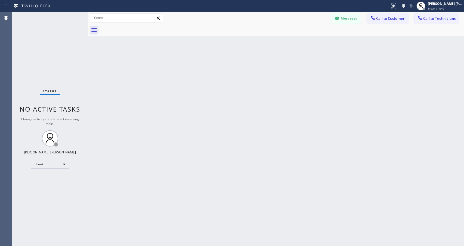
click at [286, 44] on div "Back to Dashboard Change Sender ID Customers Technicians Select a contact Outbo…" at bounding box center [276, 129] width 376 height 234
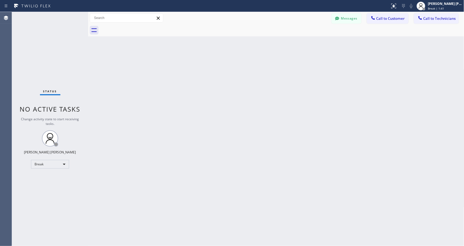
click at [286, 44] on div "Back to Dashboard Change Sender ID Customers Technicians Select a contact Outbo…" at bounding box center [276, 129] width 376 height 234
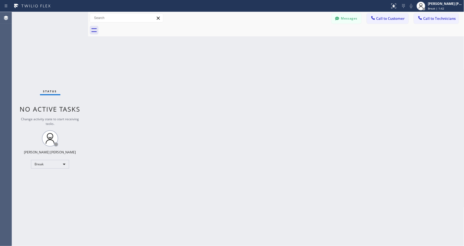
click at [286, 44] on div "Back to Dashboard Change Sender ID Customers Technicians Select a contact Outbo…" at bounding box center [276, 129] width 376 height 234
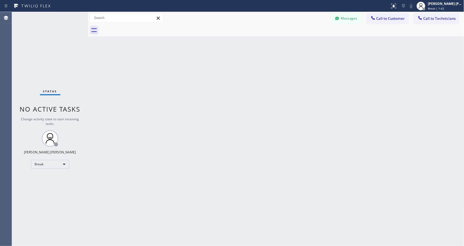
click
